Goal: Transaction & Acquisition: Purchase product/service

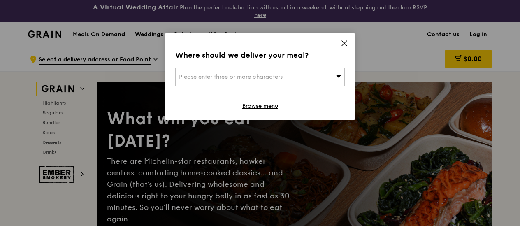
click at [345, 45] on icon at bounding box center [344, 43] width 7 height 7
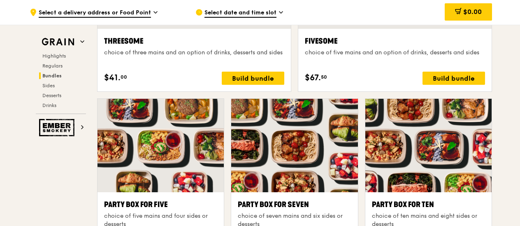
scroll to position [1602, 0]
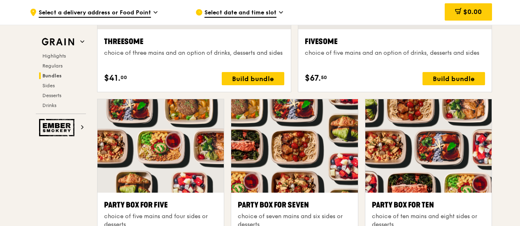
click at [58, 71] on div "Highlights Regulars Bundles Sides Desserts Drinks" at bounding box center [61, 81] width 50 height 56
click at [49, 63] on span "Regulars" at bounding box center [53, 66] width 22 height 6
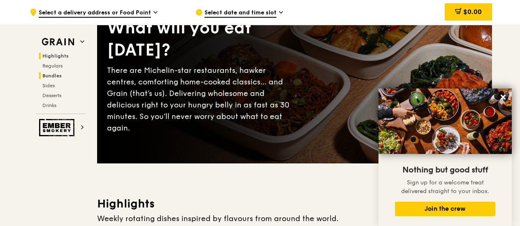
scroll to position [0, 0]
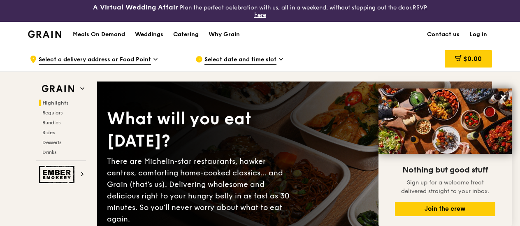
click at [189, 31] on div "Catering" at bounding box center [186, 34] width 26 height 25
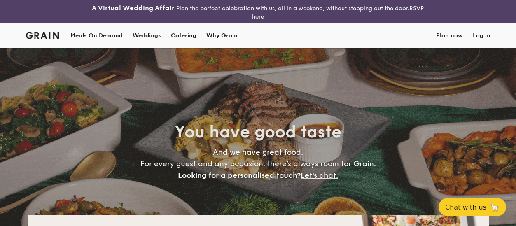
select select
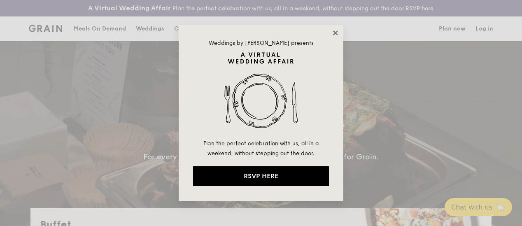
click at [333, 31] on icon at bounding box center [335, 32] width 7 height 7
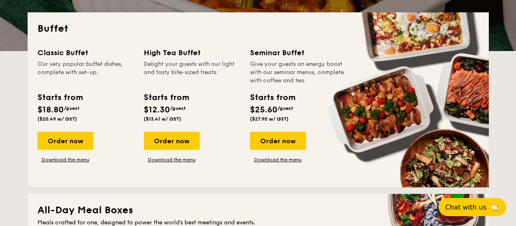
scroll to position [204, 0]
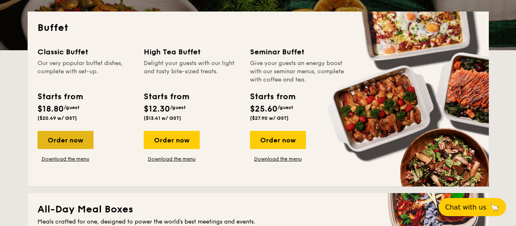
drag, startPoint x: 81, startPoint y: 144, endPoint x: 75, endPoint y: 137, distance: 9.6
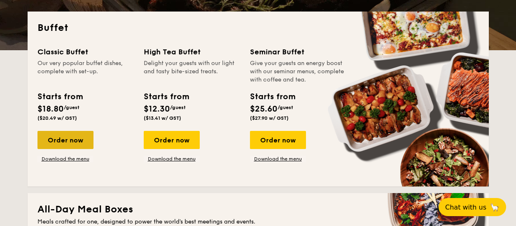
click at [75, 137] on div "Order now" at bounding box center [65, 140] width 56 height 18
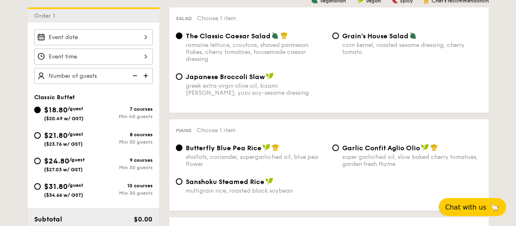
scroll to position [250, 0]
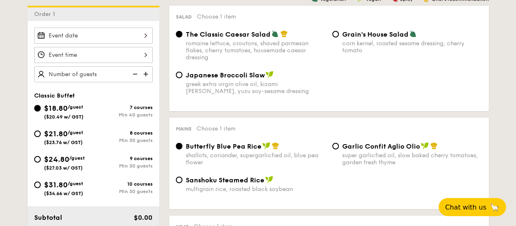
click at [127, 76] on input "text" at bounding box center [93, 74] width 119 height 16
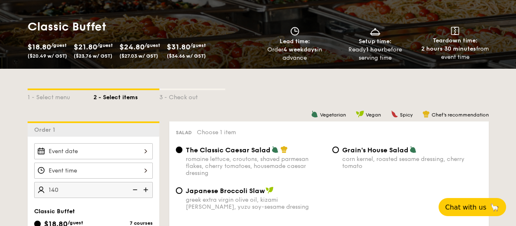
scroll to position [133, 0]
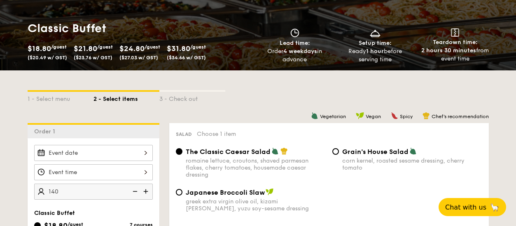
type input "140 guests"
